Goal: Transaction & Acquisition: Book appointment/travel/reservation

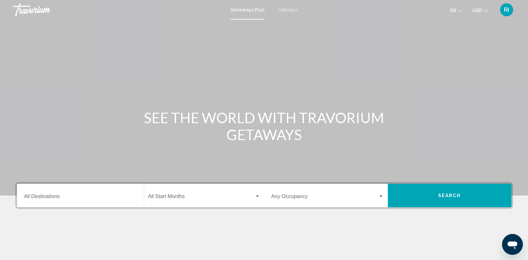
click at [102, 194] on div "Destination All Destinations" at bounding box center [80, 195] width 113 height 21
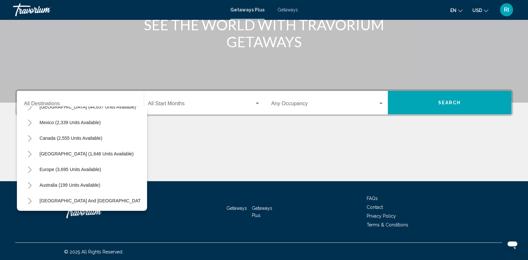
scroll to position [29, 0]
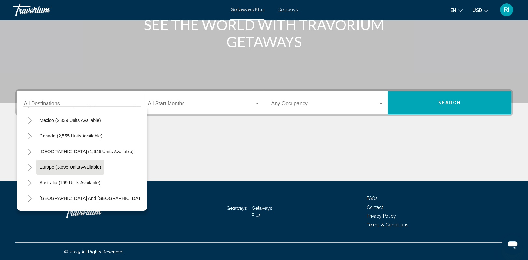
click at [97, 165] on span "Europe (3,695 units available)" at bounding box center [71, 166] width 62 height 5
type input "**********"
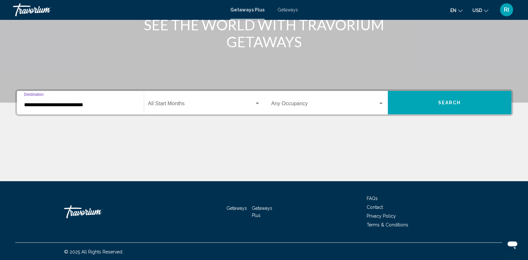
click at [257, 103] on div "Search widget" at bounding box center [257, 104] width 3 height 2
click at [257, 102] on body "**********" at bounding box center [264, 37] width 528 height 260
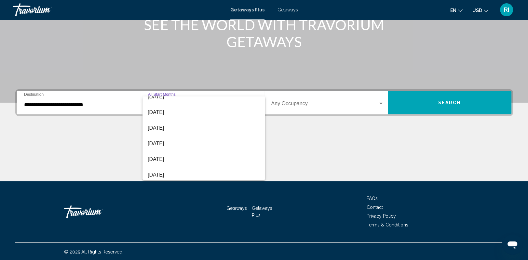
scroll to position [135, 0]
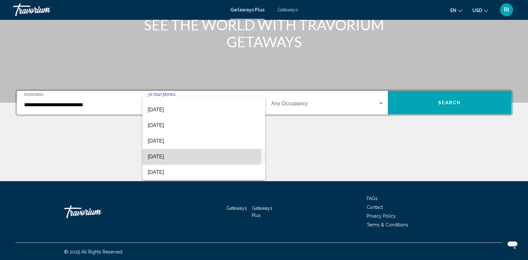
click at [185, 153] on span "July 2026" at bounding box center [204, 157] width 112 height 16
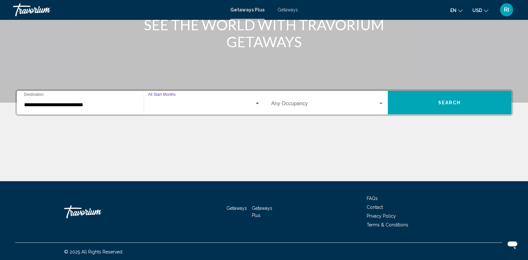
click at [185, 153] on div "Main content" at bounding box center [264, 156] width 498 height 49
click at [382, 102] on div "Search widget" at bounding box center [381, 103] width 6 height 5
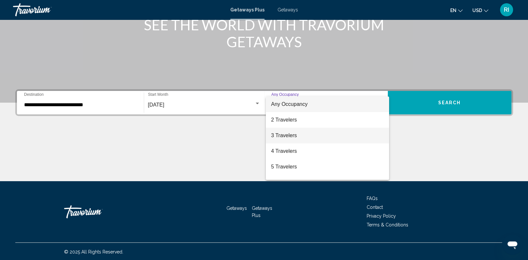
click at [296, 136] on span "3 Travelers" at bounding box center [327, 136] width 113 height 16
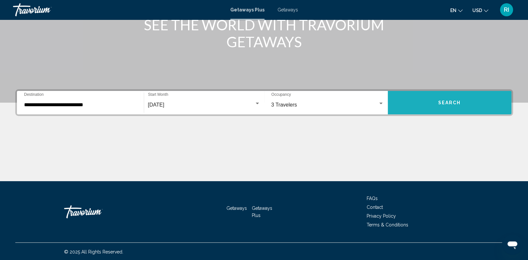
click at [424, 108] on button "Search" at bounding box center [450, 102] width 124 height 23
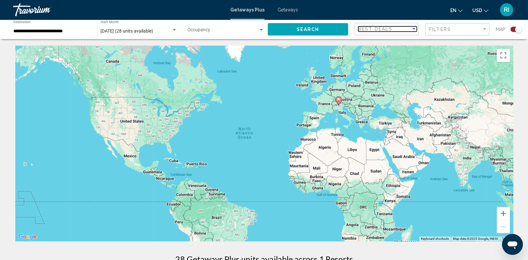
click at [413, 29] on div "Sort by" at bounding box center [413, 29] width 3 height 2
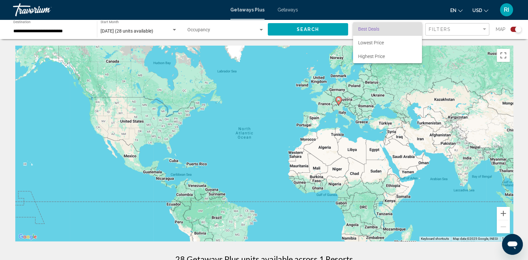
click at [452, 32] on div at bounding box center [264, 130] width 528 height 260
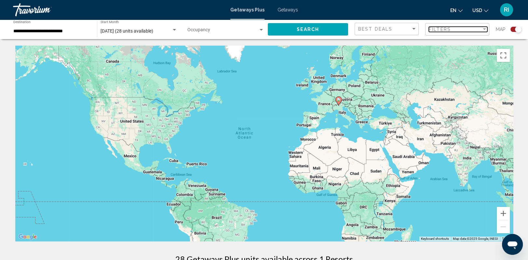
click at [485, 31] on div "Filter" at bounding box center [485, 29] width 6 height 5
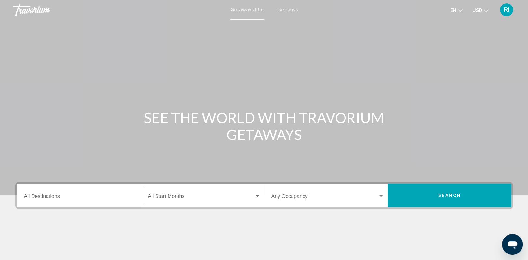
click at [283, 9] on span "Getaways" at bounding box center [288, 9] width 21 height 5
click at [246, 7] on span "Getaways Plus" at bounding box center [246, 9] width 31 height 5
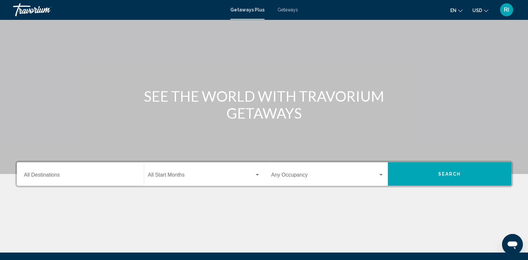
scroll to position [15, 0]
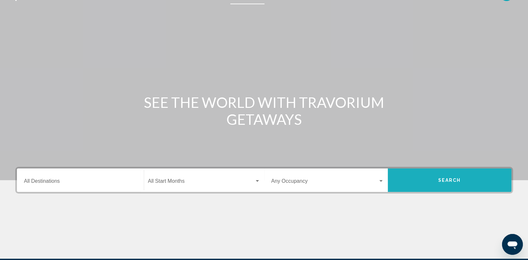
click at [460, 179] on button "Search" at bounding box center [450, 179] width 124 height 23
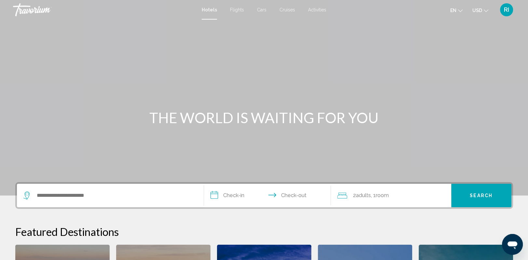
click at [288, 9] on span "Cruises" at bounding box center [288, 9] width 16 height 5
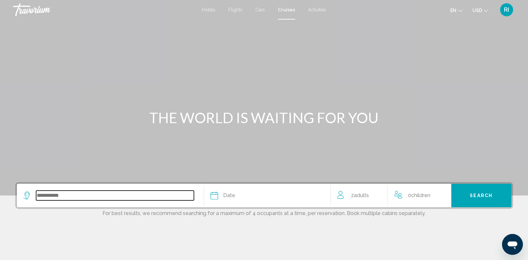
click at [129, 195] on input "Search widget" at bounding box center [115, 195] width 158 height 10
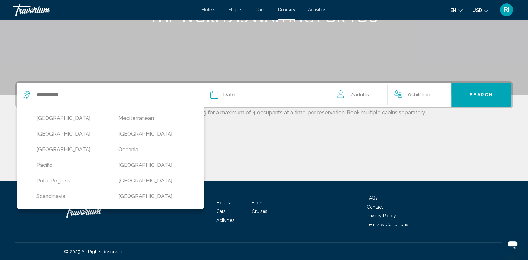
scroll to position [134, 0]
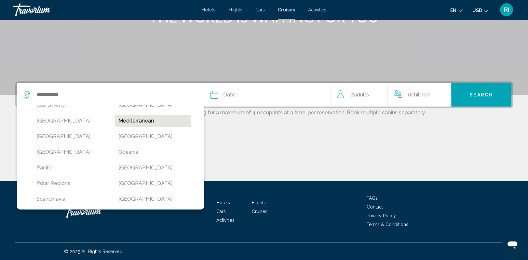
click at [143, 119] on button "Mediterranean" at bounding box center [153, 121] width 76 height 12
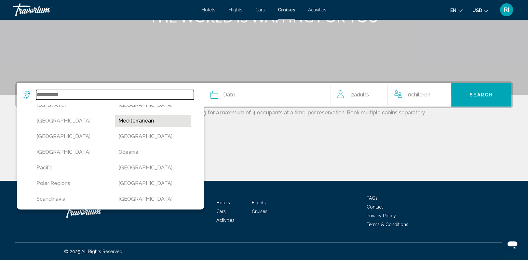
type input "**********"
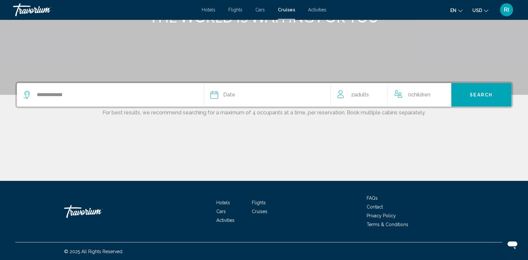
click at [313, 95] on div "Date" at bounding box center [268, 94] width 114 height 9
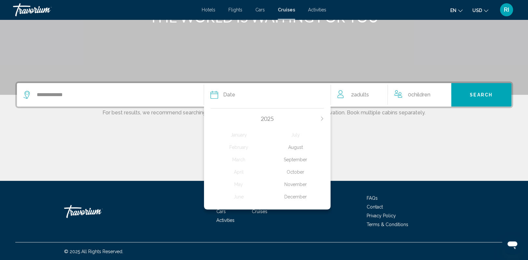
click at [324, 117] on div "2025 January February March April May June July August September October Novemb…" at bounding box center [267, 157] width 127 height 104
click at [324, 118] on icon "Next month" at bounding box center [322, 119] width 4 height 4
click at [323, 121] on div "2026" at bounding box center [268, 118] width 114 height 7
click at [323, 118] on icon "Next month" at bounding box center [322, 119] width 4 height 4
click at [212, 117] on icon "Previous month" at bounding box center [213, 119] width 4 height 4
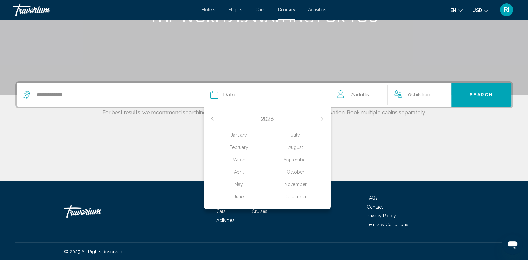
click at [240, 196] on div "June" at bounding box center [239, 197] width 57 height 12
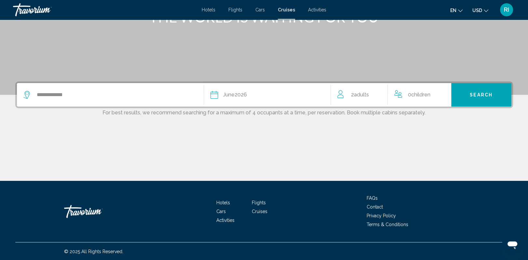
click at [430, 94] on span "Children" at bounding box center [420, 94] width 19 height 6
click at [441, 94] on icon "Increment children" at bounding box center [442, 94] width 6 height 8
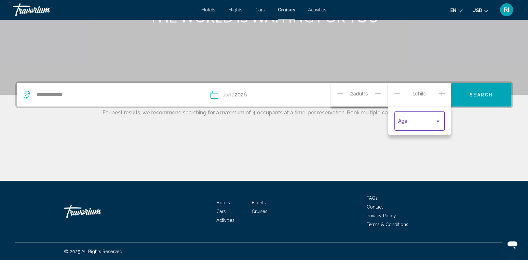
click at [437, 121] on div "Travelers: 2 adults, 1 child" at bounding box center [438, 121] width 3 height 2
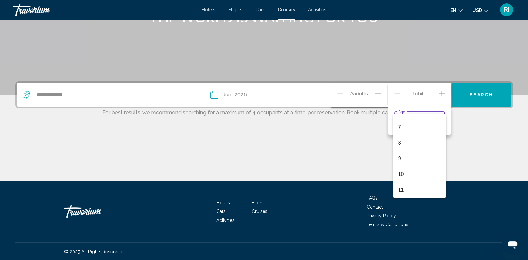
scroll to position [67, 0]
click at [496, 149] on div at bounding box center [264, 130] width 528 height 260
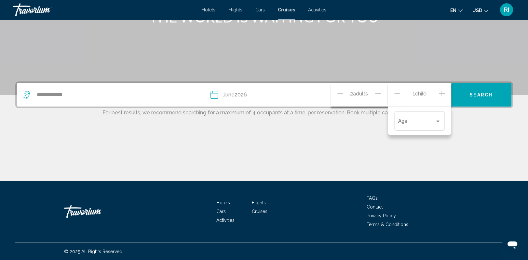
click at [380, 93] on icon "Increment adults" at bounding box center [378, 93] width 6 height 6
click at [459, 146] on div "Main content" at bounding box center [264, 156] width 498 height 49
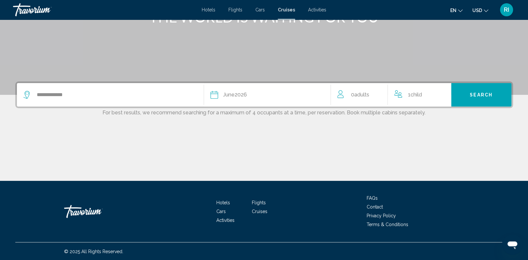
click at [434, 97] on div "1 Child Children" at bounding box center [420, 94] width 50 height 9
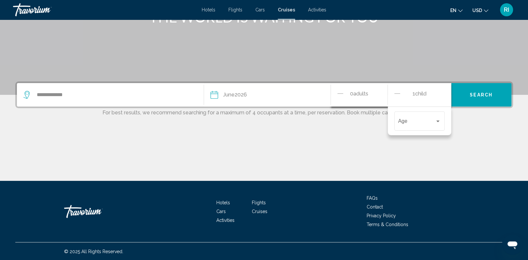
click at [397, 94] on icon "Decrement children" at bounding box center [398, 94] width 6 height 8
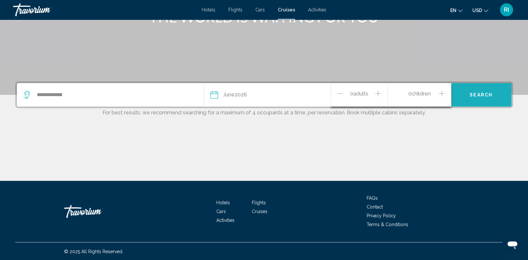
click at [481, 97] on button "Search" at bounding box center [482, 94] width 60 height 23
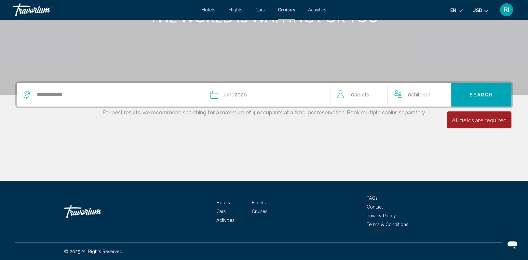
click at [379, 98] on div "0 Adult Adults" at bounding box center [363, 94] width 50 height 9
click at [380, 92] on icon "Increment adults" at bounding box center [378, 94] width 6 height 8
click at [379, 93] on icon "Increment adults" at bounding box center [378, 94] width 6 height 8
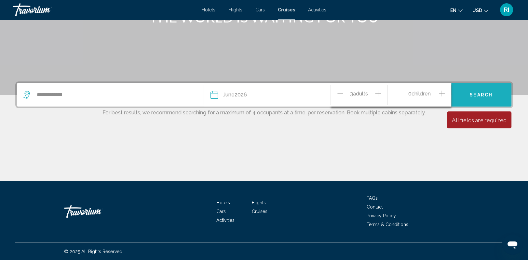
click at [480, 92] on span "Search" at bounding box center [481, 94] width 23 height 5
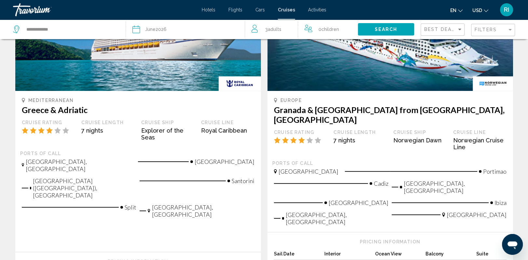
scroll to position [378, 0]
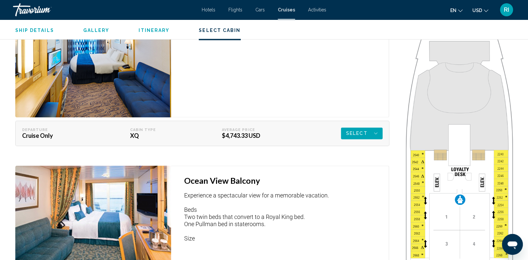
scroll to position [1039, 0]
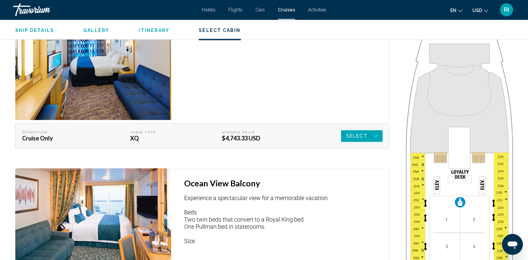
click at [374, 137] on icon "Main content" at bounding box center [375, 136] width 3 height 8
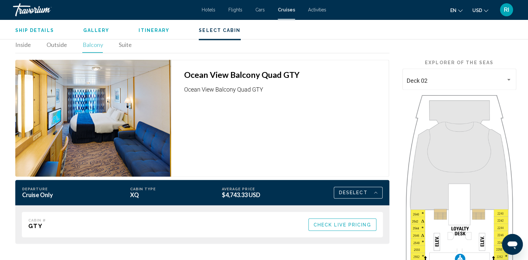
scroll to position [980, 0]
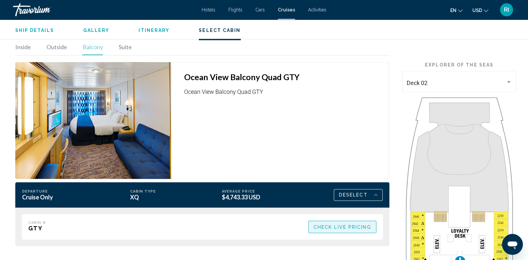
click at [356, 225] on span "Check Live Pricing" at bounding box center [343, 226] width 58 height 5
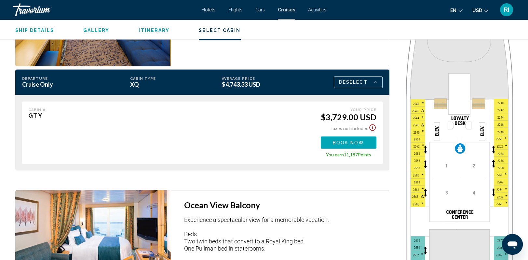
scroll to position [1095, 0]
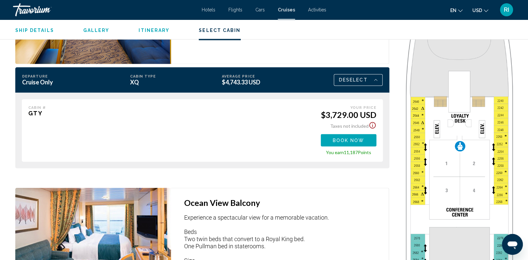
click at [373, 124] on icon "Show Taxes and Fees disclaimer" at bounding box center [372, 125] width 7 height 7
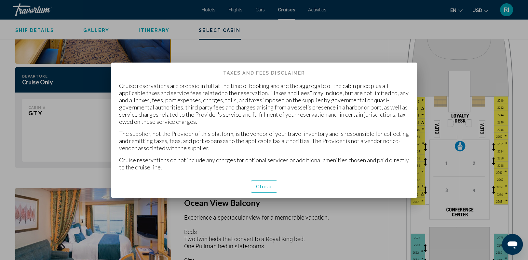
scroll to position [0, 0]
click at [269, 184] on span "Close" at bounding box center [264, 186] width 16 height 5
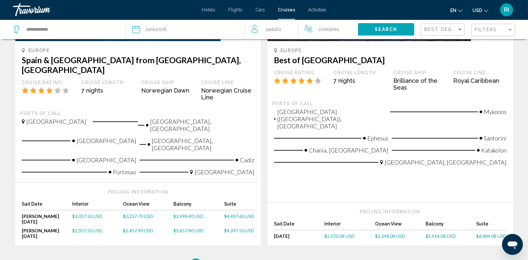
scroll to position [725, 0]
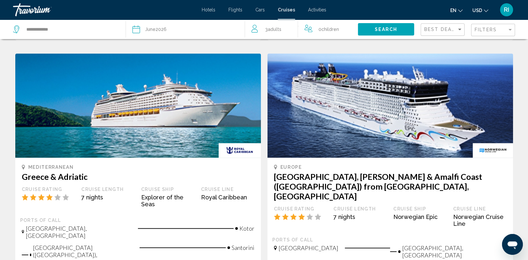
scroll to position [695, 0]
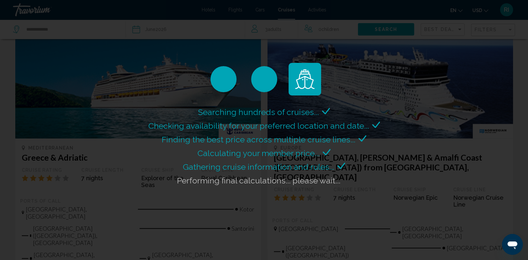
scroll to position [707, 0]
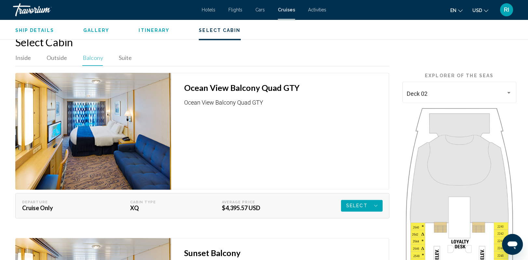
scroll to position [978, 0]
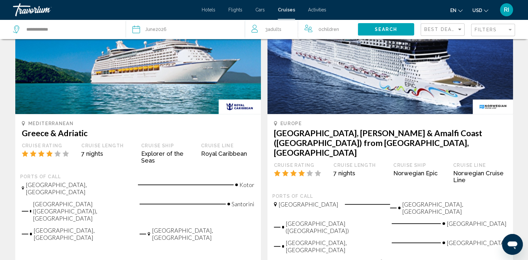
scroll to position [740, 0]
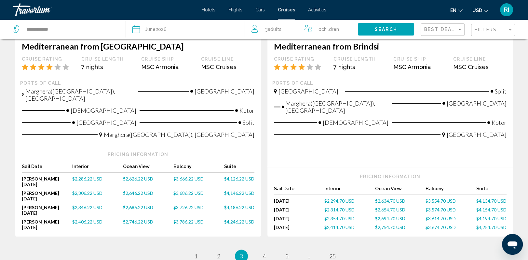
scroll to position [774, 0]
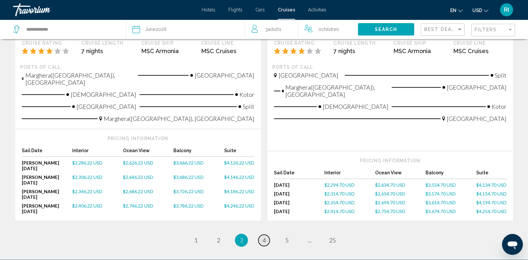
click at [266, 234] on link "page 4" at bounding box center [263, 239] width 11 height 11
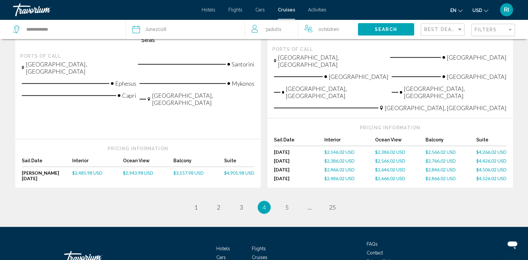
scroll to position [805, 0]
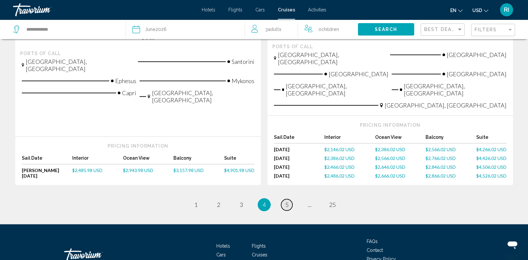
click at [288, 201] on span "5" at bounding box center [286, 204] width 3 height 7
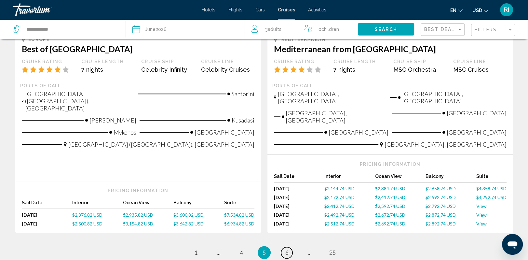
scroll to position [795, 0]
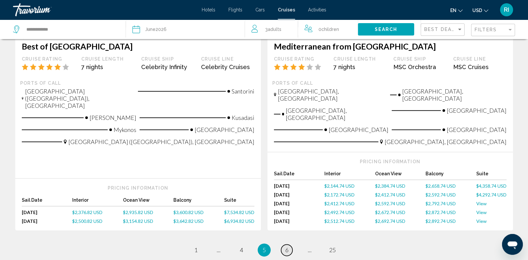
click at [290, 244] on link "page 6" at bounding box center [286, 249] width 11 height 11
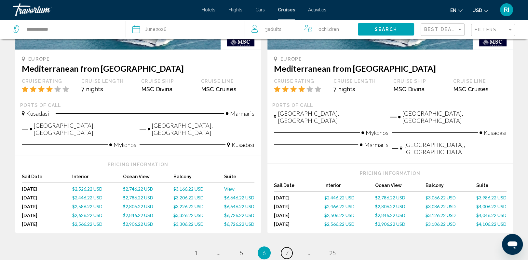
scroll to position [754, 0]
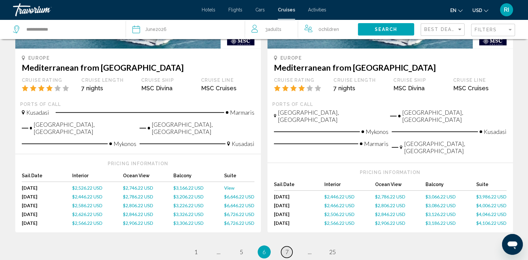
click at [289, 246] on link "page 7" at bounding box center [286, 251] width 11 height 11
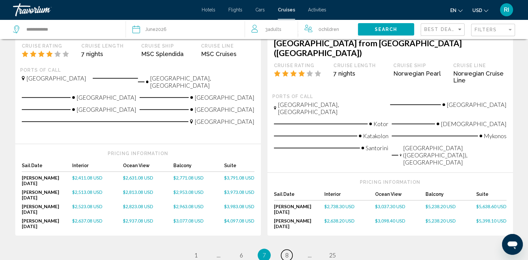
scroll to position [814, 0]
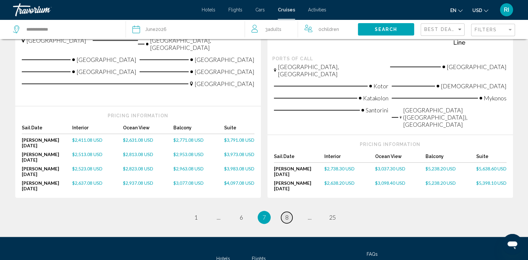
click at [289, 212] on link "page 8" at bounding box center [286, 217] width 11 height 11
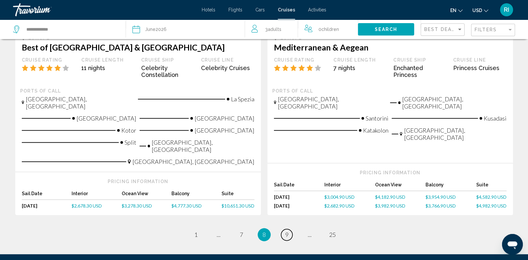
scroll to position [807, 0]
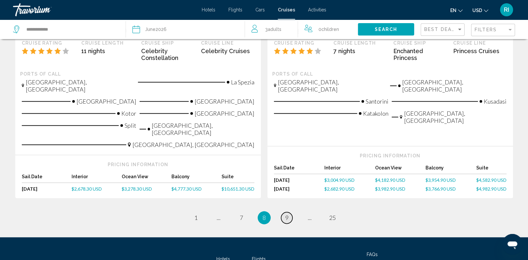
click at [288, 214] on span "9" at bounding box center [286, 217] width 3 height 7
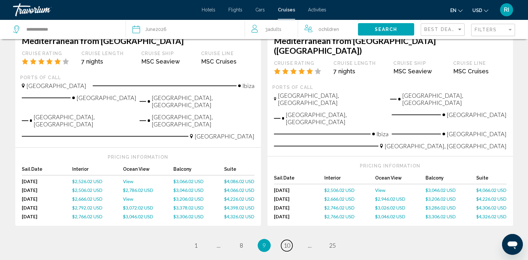
scroll to position [768, 0]
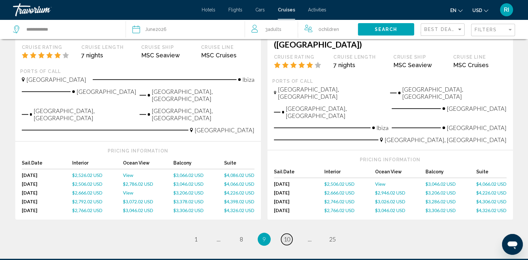
click at [290, 235] on span "10" at bounding box center [287, 238] width 7 height 7
